Goal: Check status: Check status

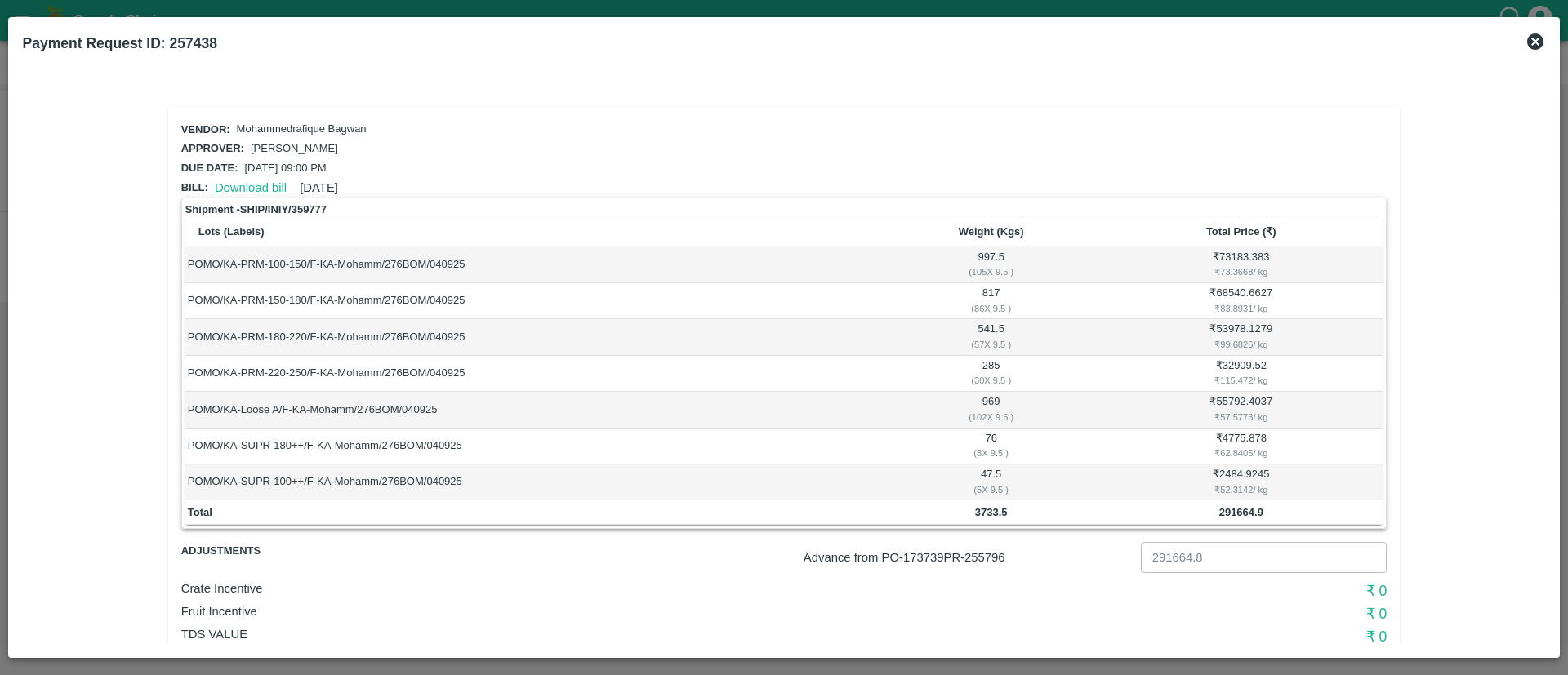
scroll to position [67, 0]
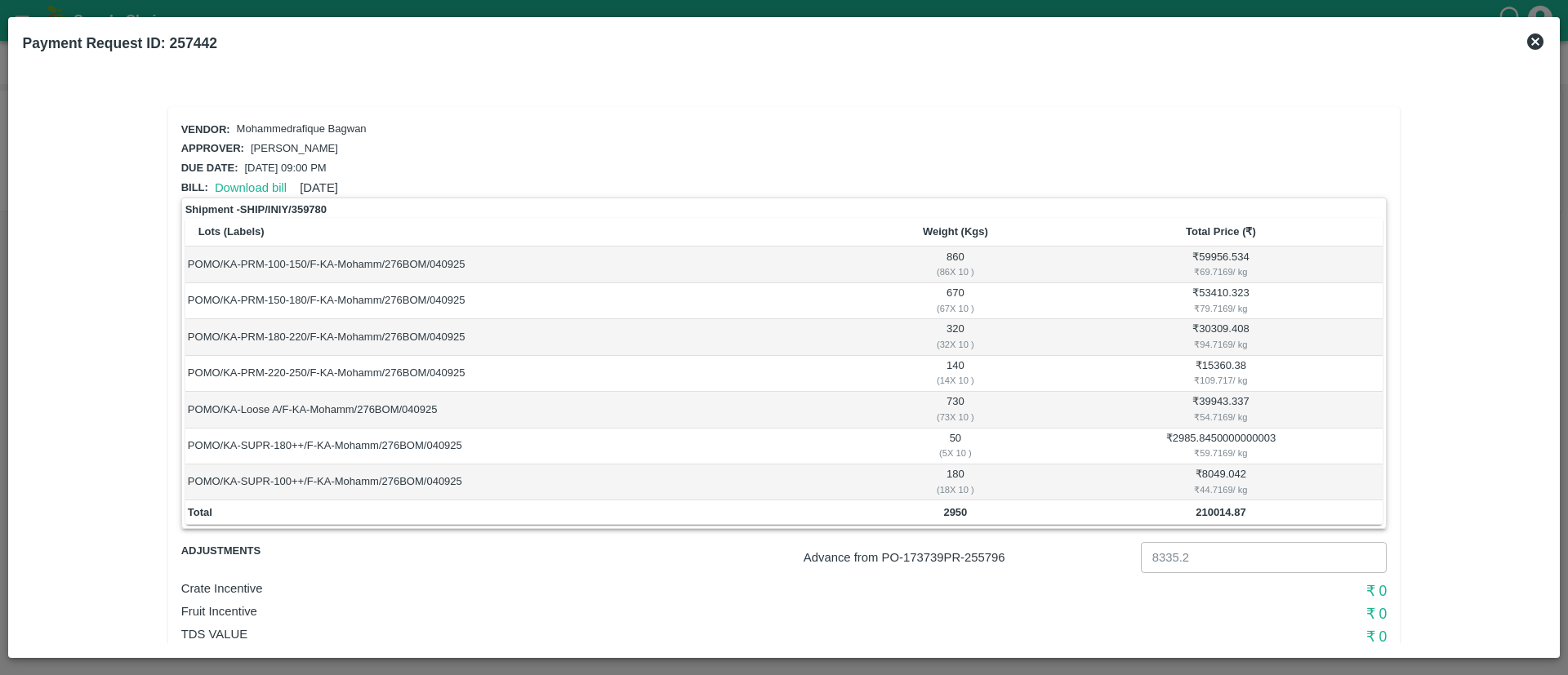
scroll to position [67, 0]
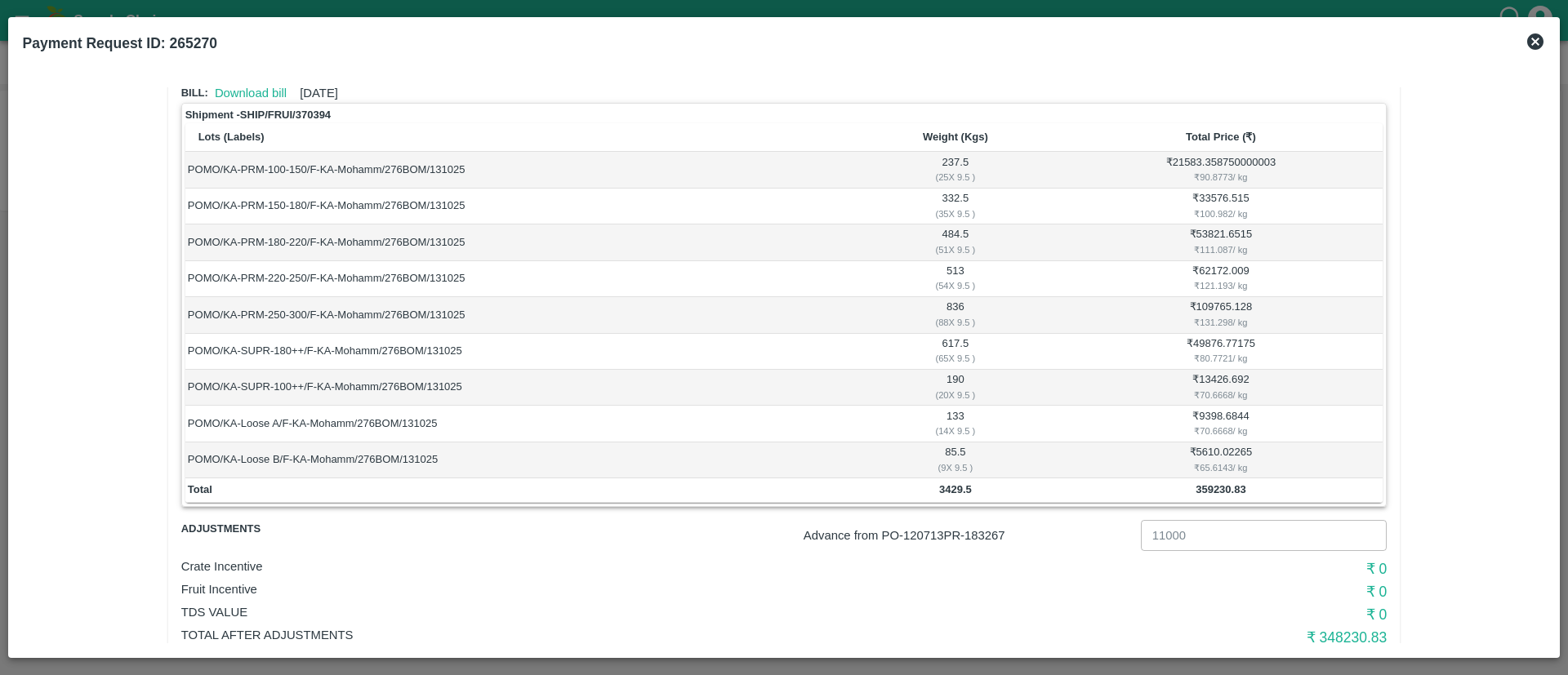
scroll to position [98, 0]
click at [399, 46] on div "Payment Request ID: 265270" at bounding box center [765, 40] width 1510 height 42
click at [992, 532] on p "Advance from PO- 120713 PR- 183267" at bounding box center [969, 532] width 331 height 18
copy p "183267"
